Goal: Information Seeking & Learning: Understand process/instructions

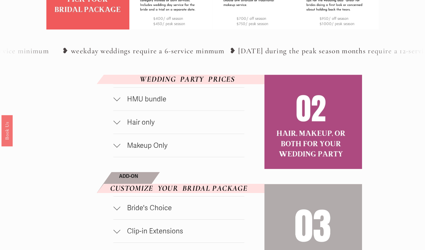
scroll to position [253, 0]
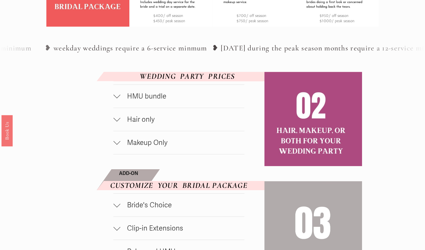
click at [134, 124] on span "Hair only" at bounding box center [182, 119] width 124 height 9
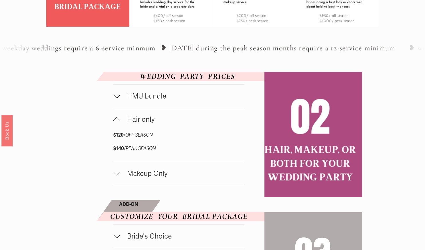
click at [135, 178] on span "Makeup Only" at bounding box center [182, 173] width 124 height 9
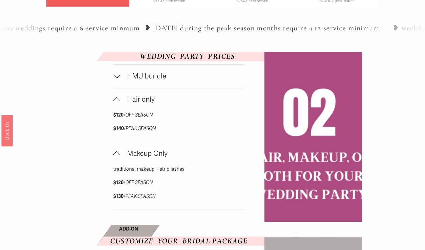
scroll to position [290, 0]
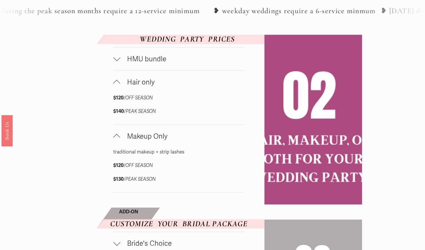
click at [133, 63] on span "HMU bundle" at bounding box center [182, 59] width 124 height 9
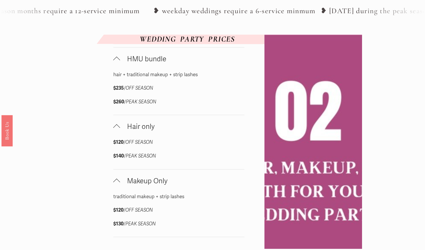
click at [133, 63] on span "HMU bundle" at bounding box center [182, 59] width 124 height 9
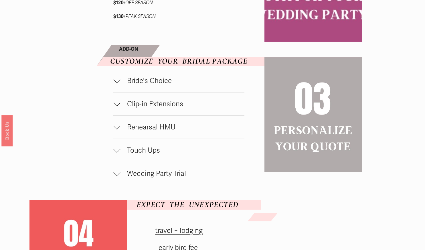
scroll to position [457, 0]
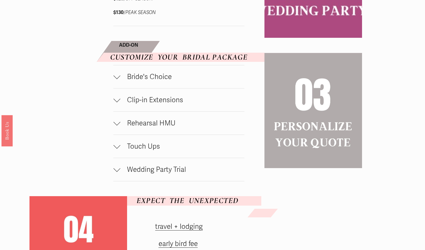
click at [161, 81] on span "Bride's Choice" at bounding box center [182, 76] width 124 height 9
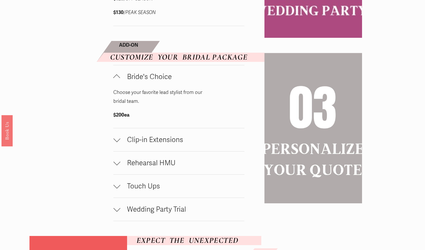
click at [161, 81] on span "Bride's Choice" at bounding box center [182, 76] width 124 height 9
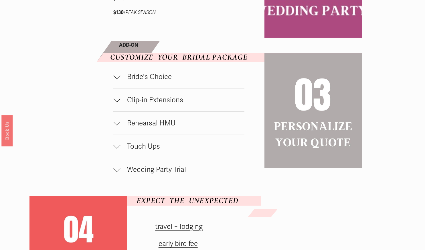
click at [161, 104] on span "Clip-in Extensions" at bounding box center [182, 100] width 124 height 9
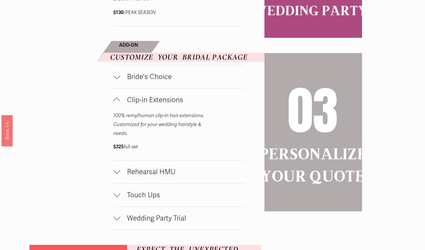
click at [161, 104] on span "Clip-in Extensions" at bounding box center [182, 100] width 124 height 9
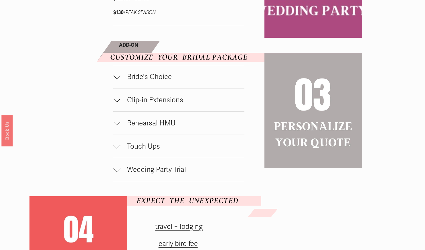
click at [160, 127] on span "Rehearsal HMU" at bounding box center [182, 123] width 124 height 9
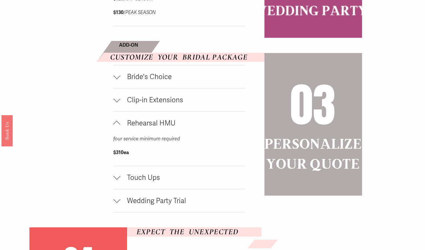
click at [160, 127] on span "Rehearsal HMU" at bounding box center [182, 123] width 124 height 9
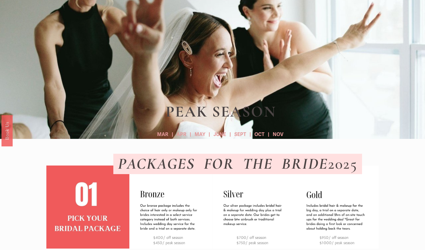
scroll to position [31, 0]
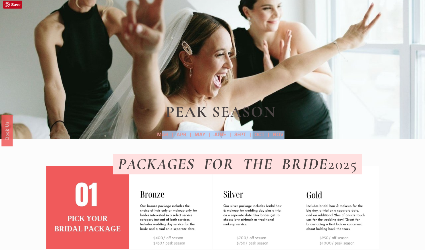
drag, startPoint x: 164, startPoint y: 134, endPoint x: 283, endPoint y: 133, distance: 119.0
click at [283, 133] on p "MAR | APR | MAY | JUNE | SEPT | OCT | NOV" at bounding box center [221, 134] width 248 height 9
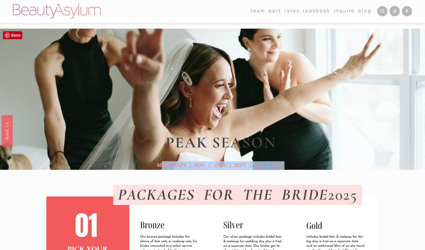
scroll to position [0, 0]
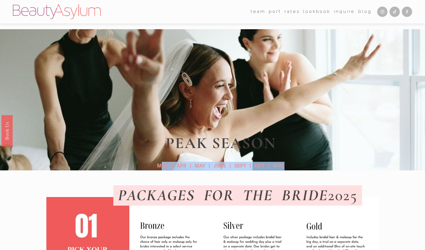
click at [0, 0] on link "Charlotte" at bounding box center [0, 0] width 0 height 0
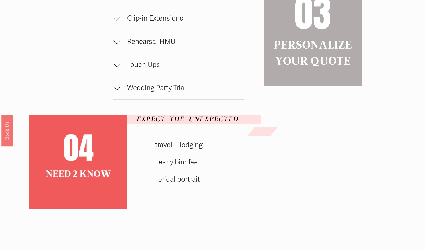
scroll to position [538, 0]
click at [191, 149] on link "travel + lodging" at bounding box center [178, 144] width 47 height 9
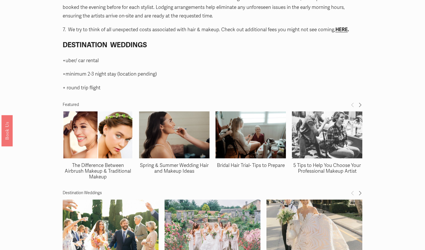
scroll to position [777, 0]
click at [104, 144] on img at bounding box center [98, 135] width 70 height 70
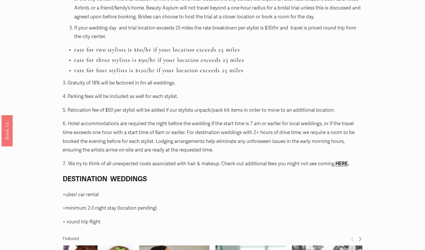
scroll to position [644, 0]
click at [340, 164] on strong "HERE" at bounding box center [341, 163] width 12 height 6
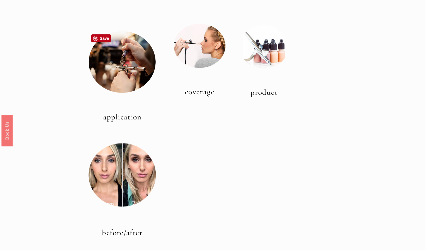
scroll to position [170, 0]
